Goal: Transaction & Acquisition: Purchase product/service

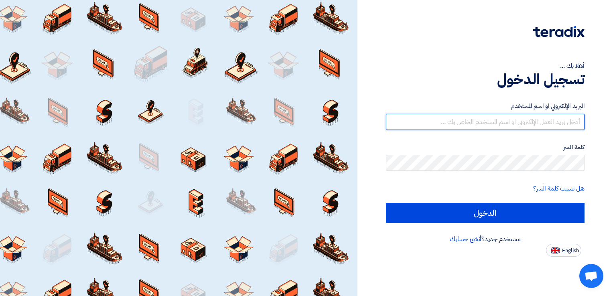
click at [514, 120] on input "text" at bounding box center [485, 122] width 199 height 16
type input "ibrahim"
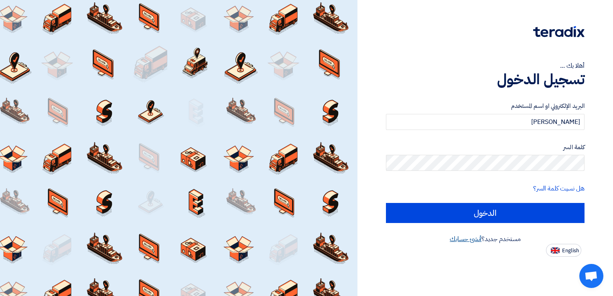
click at [461, 242] on link "أنشئ حسابك" at bounding box center [466, 239] width 32 height 10
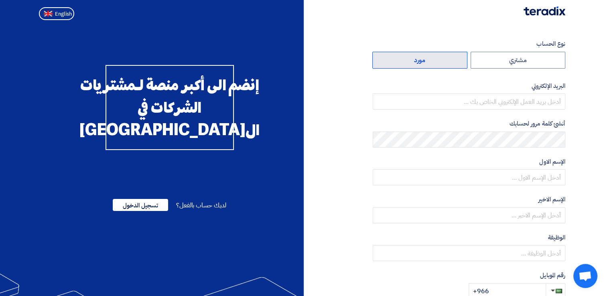
click at [422, 63] on label "مورد" at bounding box center [419, 60] width 95 height 17
click at [422, 63] on input "مورد" at bounding box center [420, 60] width 94 height 16
radio input "true"
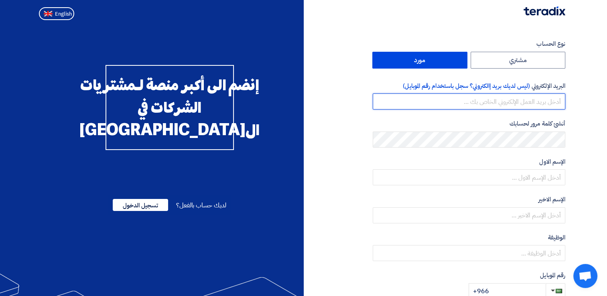
click at [523, 101] on input "email" at bounding box center [469, 101] width 193 height 16
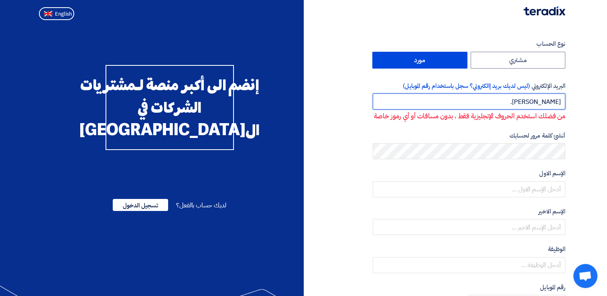
type input "ibrahim.abogara@shiragroup.com"
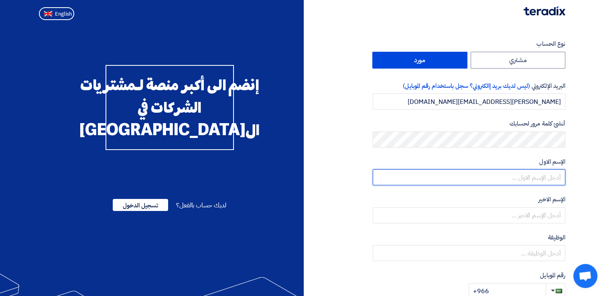
click at [520, 177] on input "text" at bounding box center [469, 177] width 193 height 16
type input "ibrahim"
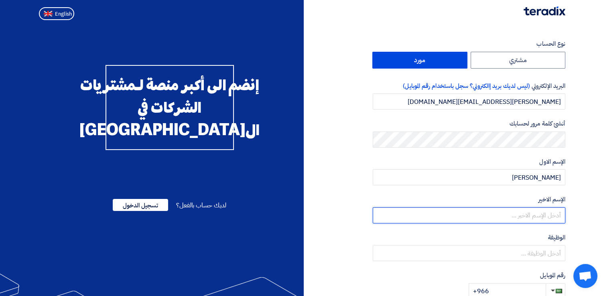
click at [538, 214] on input "text" at bounding box center [469, 215] width 193 height 16
type input "abogara"
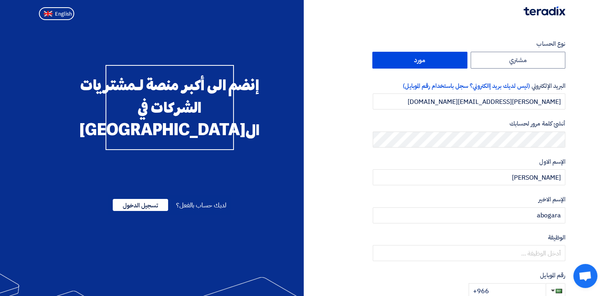
click at [547, 168] on div "الإسم الاول ibrahim" at bounding box center [469, 171] width 193 height 28
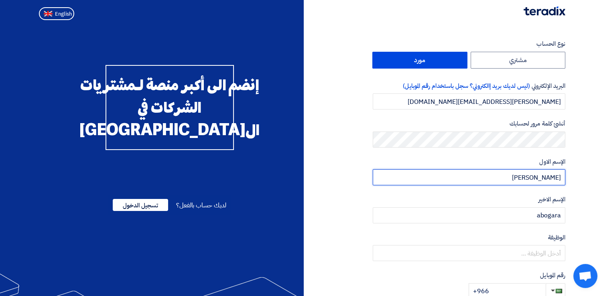
click at [546, 175] on input "ibrahim" at bounding box center [469, 177] width 193 height 16
type input "[PERSON_NAME]"
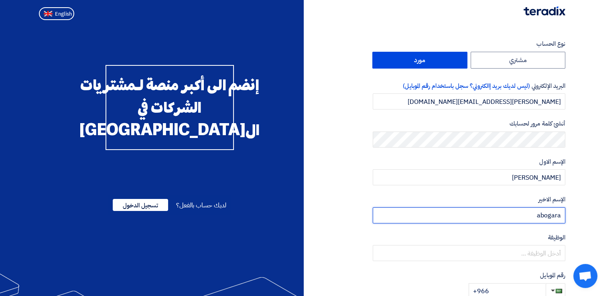
click at [545, 215] on input "abogara" at bounding box center [469, 215] width 193 height 16
type input "Abo Gara"
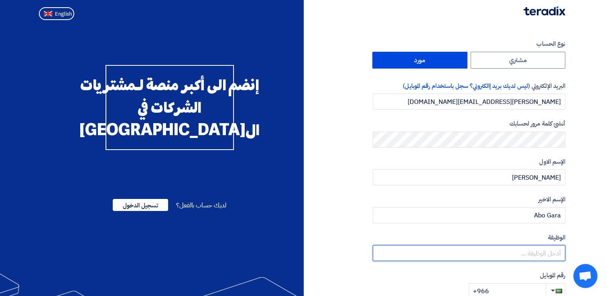
click at [518, 254] on input "text" at bounding box center [469, 253] width 193 height 16
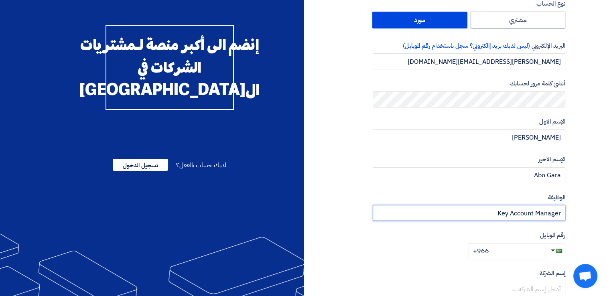
scroll to position [120, 0]
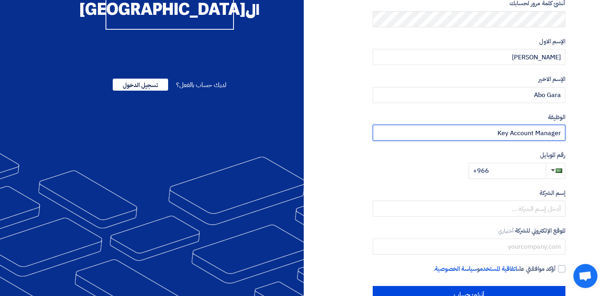
type input "Key Account Manager"
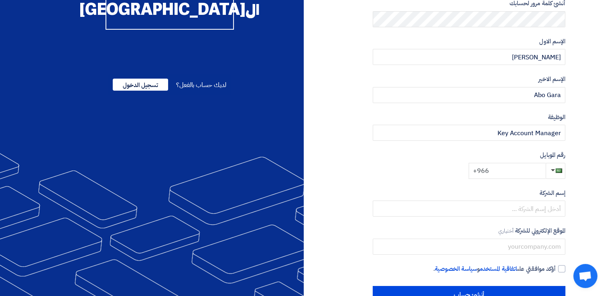
click at [513, 175] on input "+966" at bounding box center [507, 171] width 77 height 16
type input "+966 543970909"
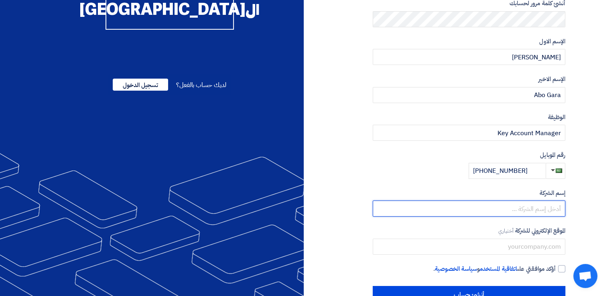
click at [499, 212] on input "text" at bounding box center [469, 209] width 193 height 16
type input "s"
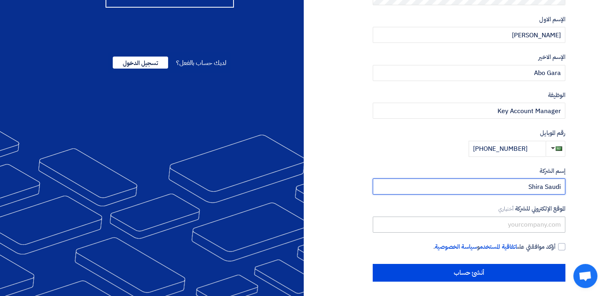
scroll to position [143, 0]
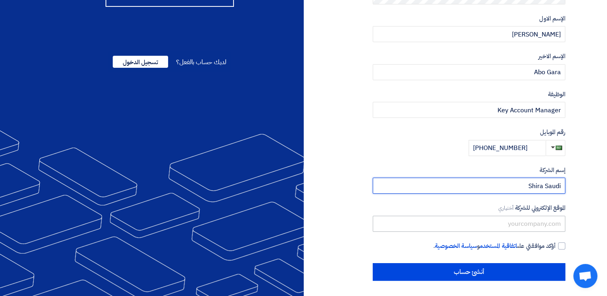
type input "Shira Saudi"
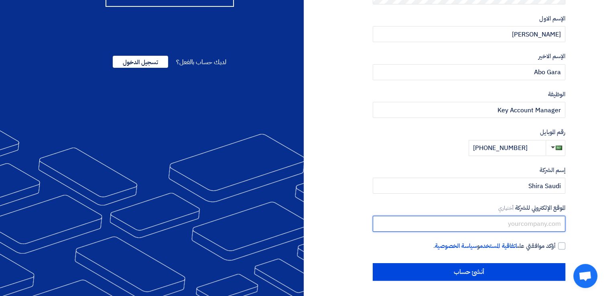
click at [499, 225] on input "text" at bounding box center [469, 224] width 193 height 16
type input "shiragroup.com"
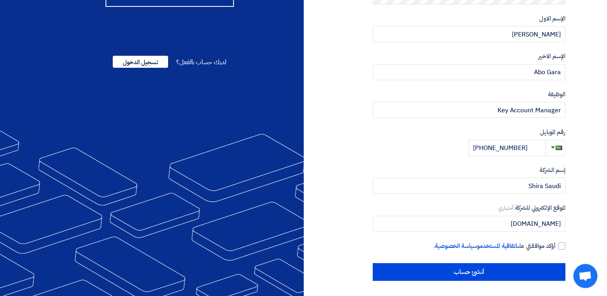
click at [567, 251] on div "نوع الحساب مشتري مورد البريد الإلكتروني (ليس لديك بريد إالكتروني؟ سجل باستخدام …" at bounding box center [438, 88] width 268 height 385
click at [561, 247] on div at bounding box center [561, 245] width 7 height 7
click at [556, 247] on input "أؤكد موافقتي على اتفاقية المستخدم و سياسة الخصوصية ." at bounding box center [459, 250] width 193 height 16
checkbox input "true"
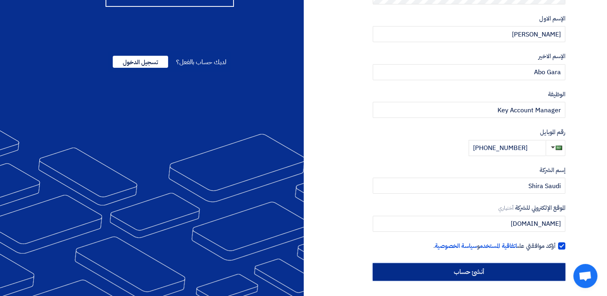
click at [473, 269] on input "أنشئ حساب" at bounding box center [469, 272] width 193 height 18
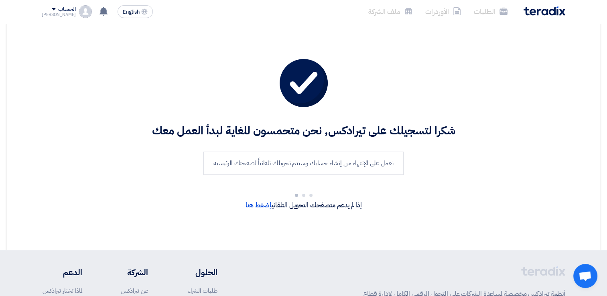
drag, startPoint x: 487, startPoint y: 111, endPoint x: 445, endPoint y: 128, distance: 44.9
click at [448, 123] on div "شكرا لتسجيلك على تيرادكس, نحن متحمسون للغاية لبدأ العمل معك نعمل على الإنتهاء م…" at bounding box center [304, 137] width 572 height 201
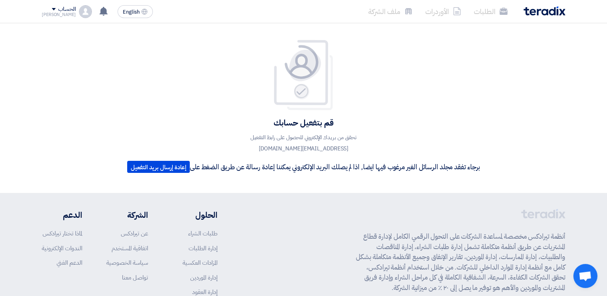
click at [192, 178] on div "قم بتفعيل حسابك تحقق من بريدك الإلكتروني للحصول على رابط التفعيل ibrahim.abogar…" at bounding box center [304, 108] width 384 height 170
click at [151, 169] on button "إعادة إرسال بريد التفعيل" at bounding box center [158, 167] width 63 height 12
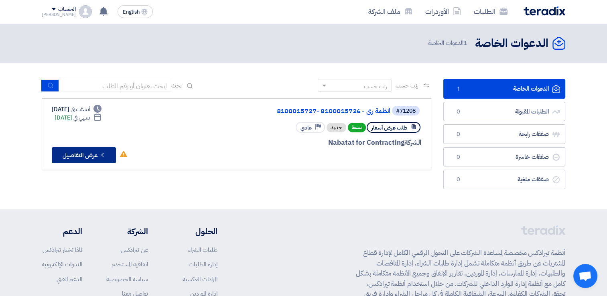
click at [73, 156] on button "Check details عرض التفاصيل" at bounding box center [84, 155] width 64 height 16
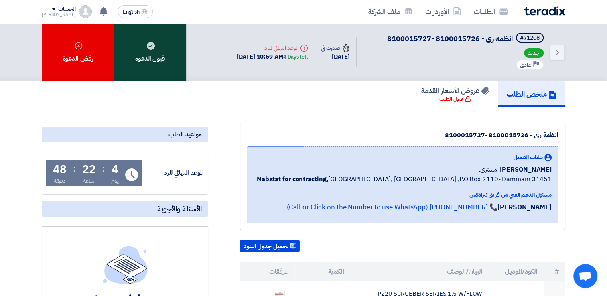
click at [139, 63] on div "قبول الدعوه" at bounding box center [150, 52] width 72 height 58
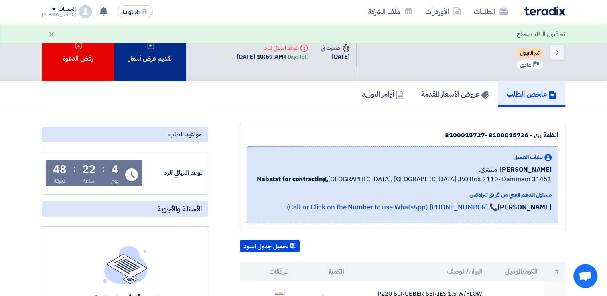
click at [140, 57] on div "تقديم عرض أسعار" at bounding box center [150, 52] width 72 height 58
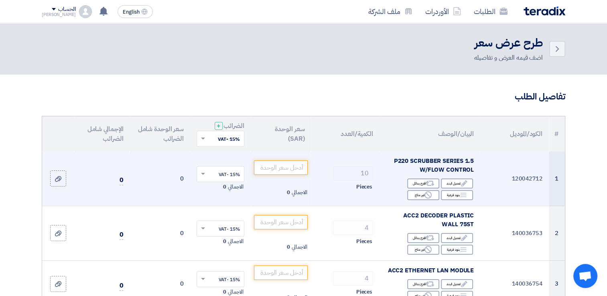
click at [434, 162] on span "P220 SCRUBBER SERIES 1.5 W/FLOW CONTROL" at bounding box center [434, 165] width 80 height 18
click at [434, 161] on span "P220 SCRUBBER SERIES 1.5 W/FLOW CONTROL" at bounding box center [434, 165] width 80 height 18
click at [433, 161] on span "P220 SCRUBBER SERIES 1.5 W/FLOW CONTROL" at bounding box center [434, 165] width 80 height 18
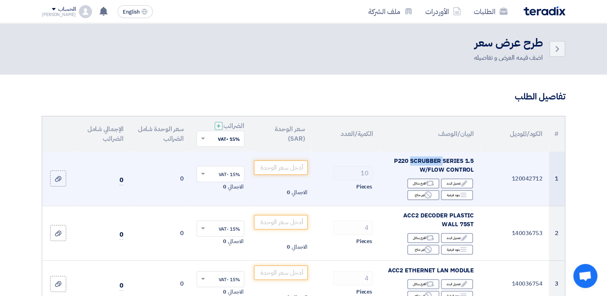
click at [445, 171] on span "P220 SCRUBBER SERIES 1.5 W/FLOW CONTROL" at bounding box center [434, 165] width 80 height 18
click at [446, 170] on span "P220 SCRUBBER SERIES 1.5 W/FLOW CONTROL" at bounding box center [434, 165] width 80 height 18
copy td "P220 SCRUBBER SERIES 1.5 W/FLOW CONTROL"
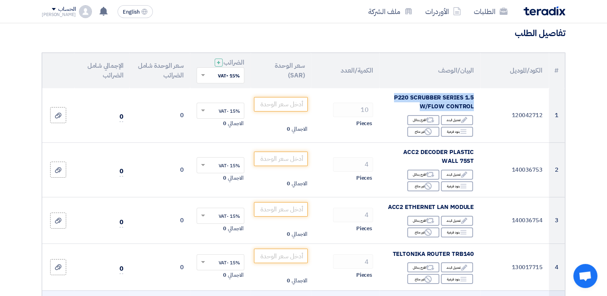
scroll to position [64, 0]
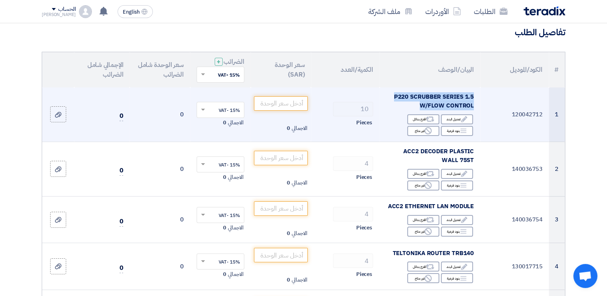
copy td "P220 SCRUBBER SERIES 1.5 W/FLOW CONTROL"
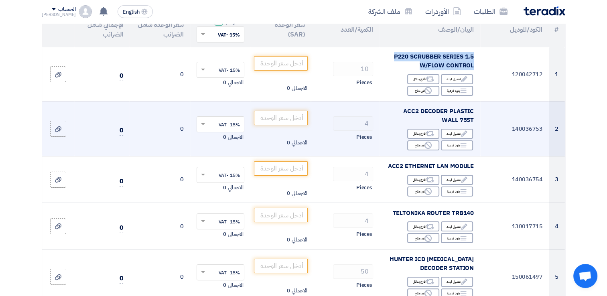
scroll to position [109, 0]
